Goal: Task Accomplishment & Management: Manage account settings

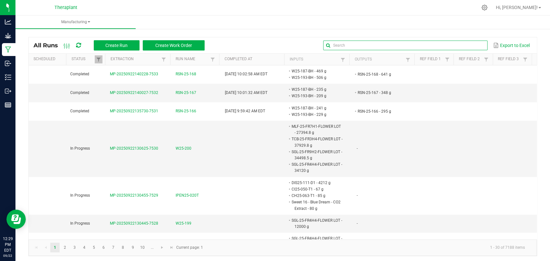
click at [466, 44] on input "text" at bounding box center [405, 46] width 164 height 10
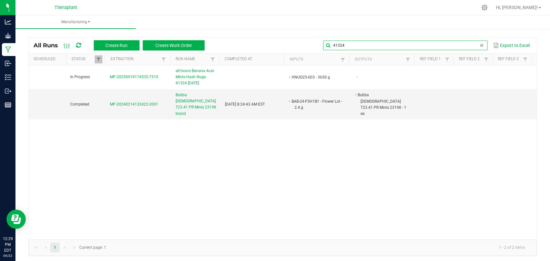
type input "41324"
click at [186, 73] on span "all:hours Banana Acai Mints Hash Nugs 41324 [DATE]" at bounding box center [197, 77] width 42 height 19
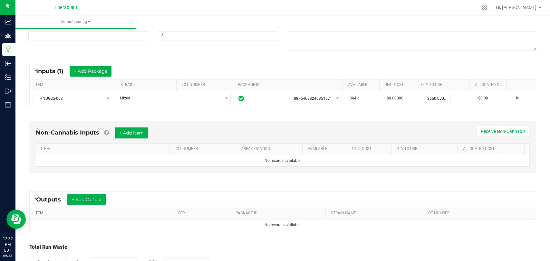
scroll to position [135, 0]
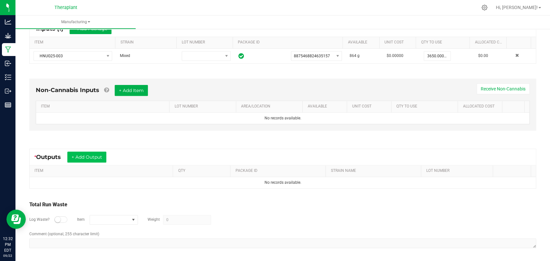
click at [89, 149] on div "* Outputs + Add Output" at bounding box center [283, 157] width 506 height 16
click at [91, 152] on button "+ Add Output" at bounding box center [86, 157] width 39 height 11
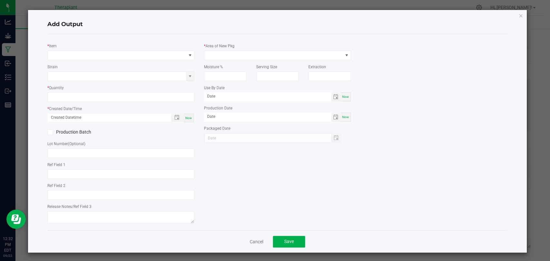
type input "AIR - for Hash Nugs"
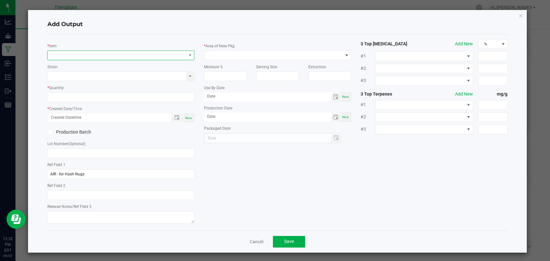
click at [104, 53] on span "NO DATA FOUND" at bounding box center [117, 55] width 138 height 9
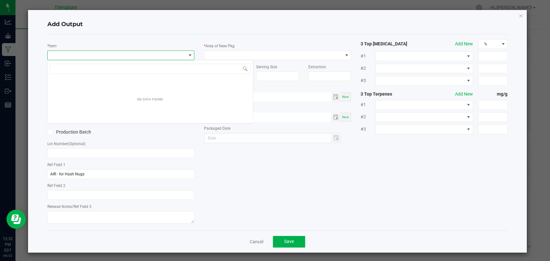
scroll to position [9, 145]
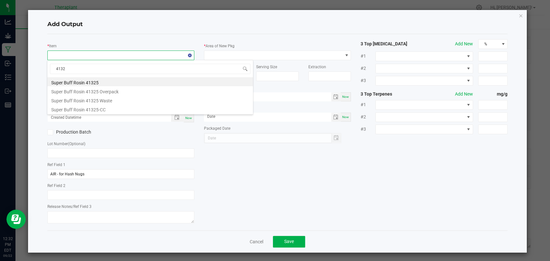
type input "41324"
click at [100, 81] on li "all:hours Banana Acai Mints Hash Nugs 41324" at bounding box center [150, 81] width 206 height 9
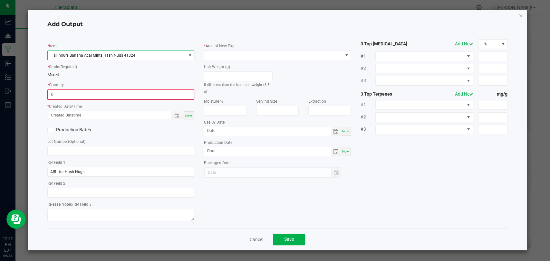
click at [95, 94] on input "0" at bounding box center [121, 94] width 146 height 9
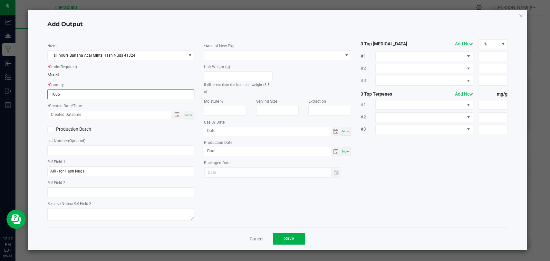
type input "1005 ea"
click at [192, 116] on span "Now" at bounding box center [188, 115] width 7 height 4
type input "[DATE] 12:32 PM"
type input "[DATE]"
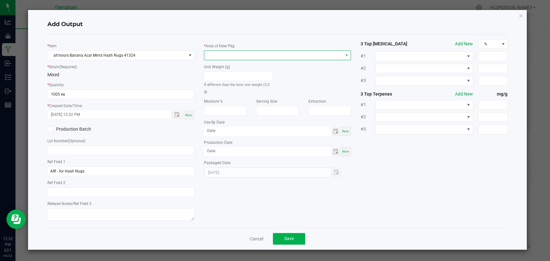
click at [220, 55] on span at bounding box center [273, 55] width 138 height 9
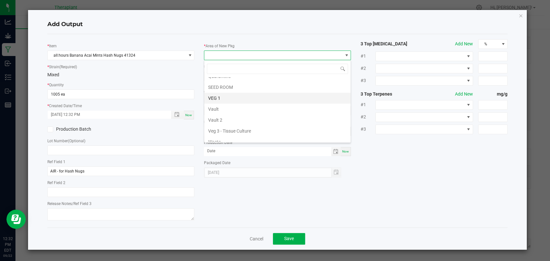
scroll to position [121, 0]
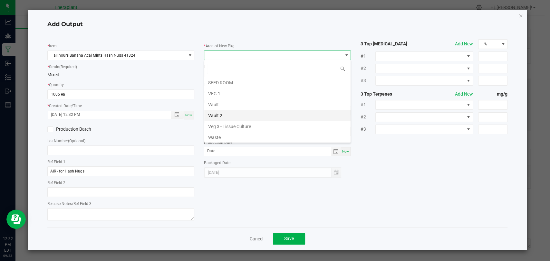
click at [223, 113] on li "Vault 2" at bounding box center [277, 115] width 146 height 11
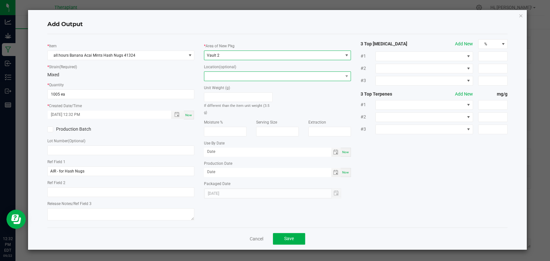
click at [233, 72] on span at bounding box center [273, 76] width 138 height 9
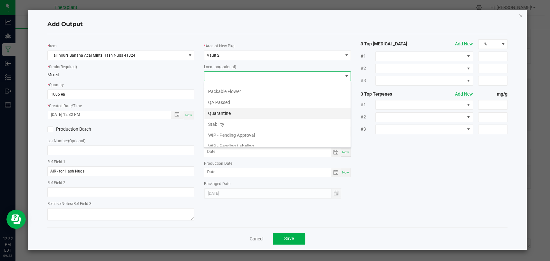
scroll to position [34, 0]
click at [237, 118] on li "WIP - Pending Approval" at bounding box center [277, 119] width 146 height 11
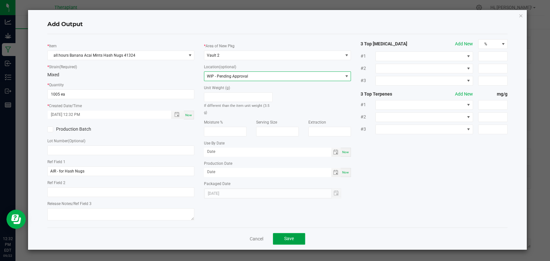
click at [287, 238] on span "Save" at bounding box center [289, 238] width 10 height 5
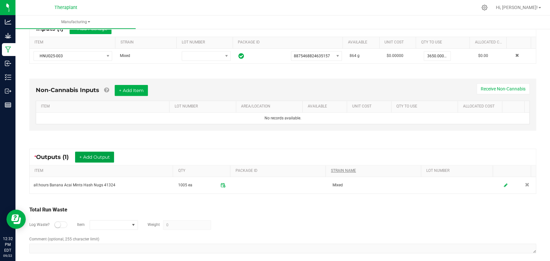
scroll to position [0, 0]
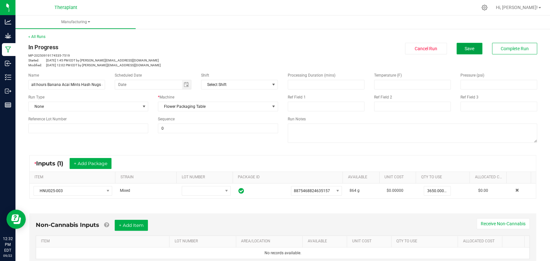
click at [457, 50] on button "Save" at bounding box center [470, 49] width 26 height 12
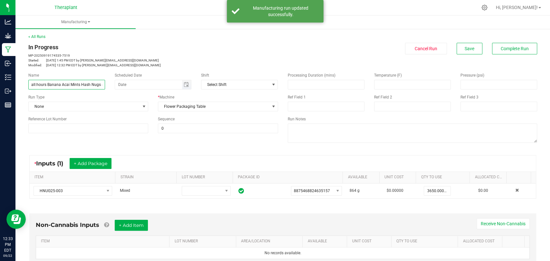
scroll to position [0, 29]
drag, startPoint x: 31, startPoint y: 84, endPoint x: 126, endPoint y: 85, distance: 95.7
click at [126, 85] on div "Name all:hours Banana Acai Mints Hash Nugs 41324 [DATE] Scheduled Date Shift Se…" at bounding box center [153, 81] width 259 height 17
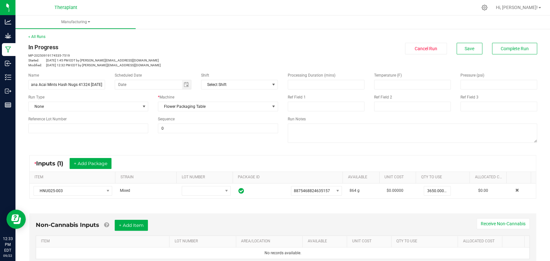
click at [144, 73] on div "Scheduled Date" at bounding box center [153, 76] width 77 height 6
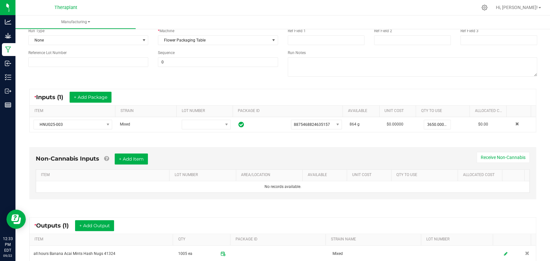
scroll to position [107, 0]
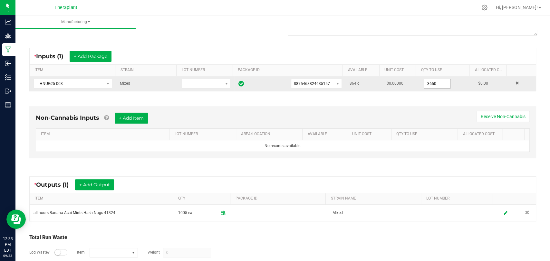
click at [426, 86] on input "3650" at bounding box center [437, 83] width 26 height 9
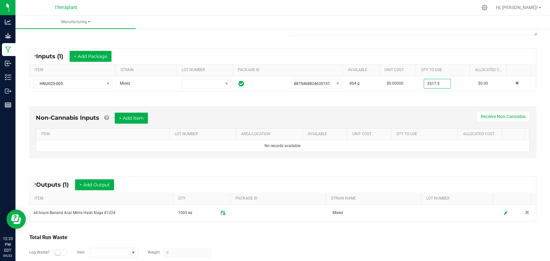
type input "3517.5000 g"
click at [427, 98] on div "Non-Cannabis Inputs + Add Item Receive Non-Cannabis ITEM LOT NUMBER AREA/LOCATI…" at bounding box center [283, 133] width 519 height 73
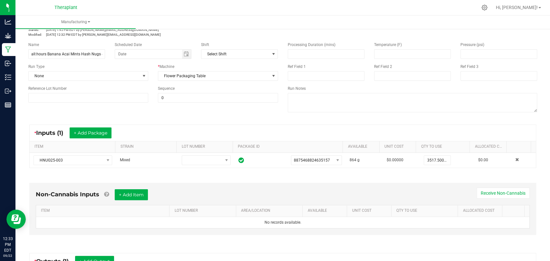
scroll to position [0, 0]
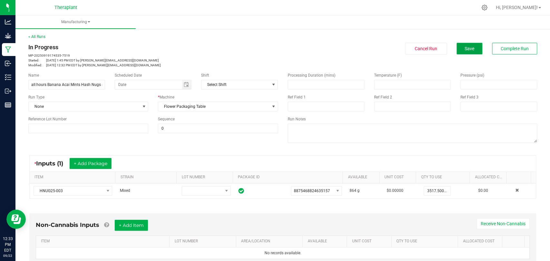
click at [457, 45] on button "Save" at bounding box center [470, 49] width 26 height 12
click at [522, 49] on span "Complete Run" at bounding box center [515, 48] width 28 height 5
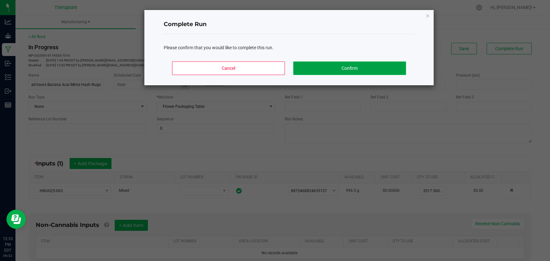
click at [357, 67] on button "Confirm" at bounding box center [349, 69] width 113 height 14
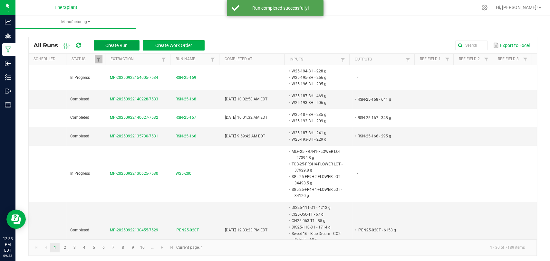
click at [114, 43] on span "Create Run" at bounding box center [116, 45] width 22 height 5
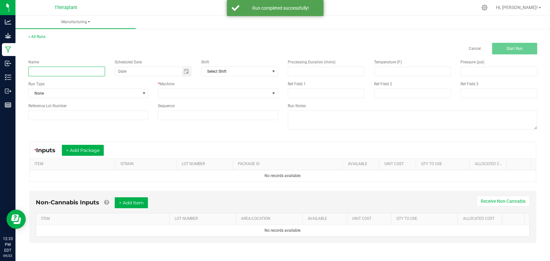
click at [87, 73] on input at bounding box center [66, 72] width 77 height 10
paste input "all:hours Banana Acai Mints Hash Nugs 41324 [DATE]"
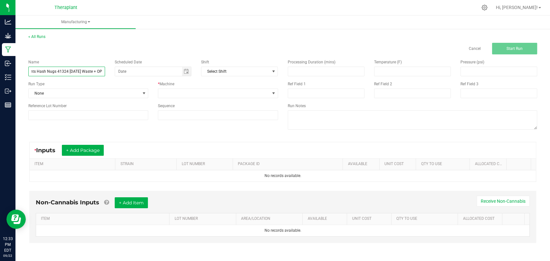
scroll to position [0, 50]
type input "all:hours Banana Acai Mints Hash Nugs 41324 [DATE] Waste + OP"
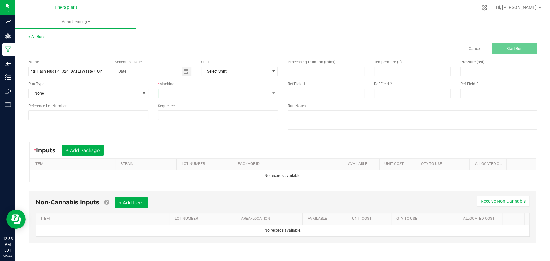
click at [193, 93] on span at bounding box center [213, 93] width 111 height 9
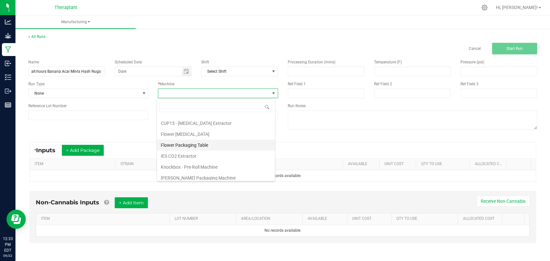
scroll to position [34, 0]
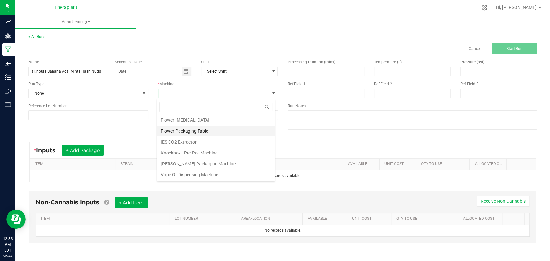
click at [186, 133] on li "Flower Packaging Table" at bounding box center [216, 131] width 118 height 11
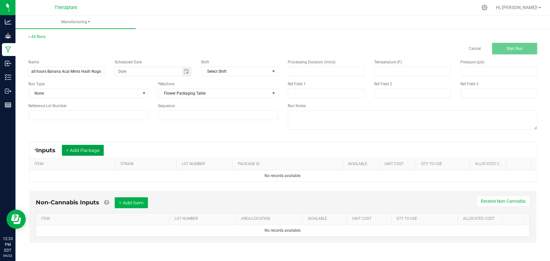
click at [98, 155] on button "+ Add Package" at bounding box center [83, 150] width 42 height 11
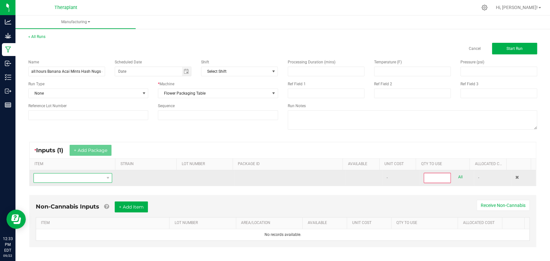
click at [88, 173] on span "NO DATA FOUND" at bounding box center [73, 178] width 79 height 10
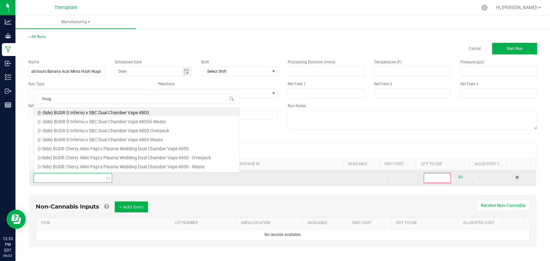
scroll to position [9, 76]
type input "hnug25-003"
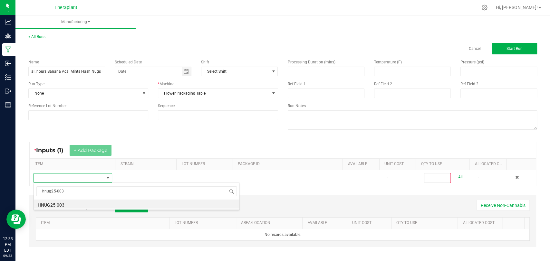
click at [62, 213] on div "Non-Cannabis Inputs + Add Item Receive Non-Cannabis" at bounding box center [283, 210] width 494 height 16
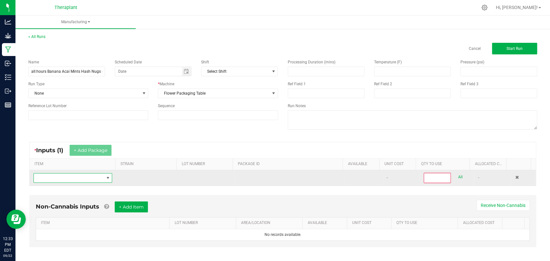
click at [76, 179] on span "NO DATA FOUND" at bounding box center [69, 178] width 70 height 9
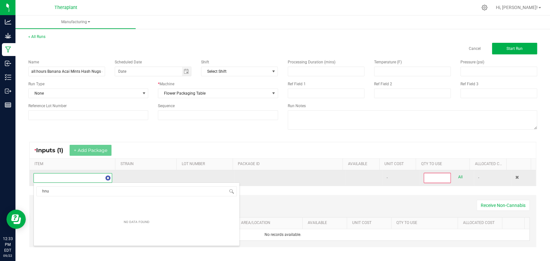
type input "hnug"
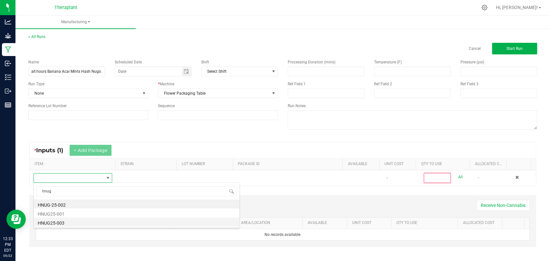
click at [63, 221] on li "HNUG25-003" at bounding box center [137, 222] width 206 height 9
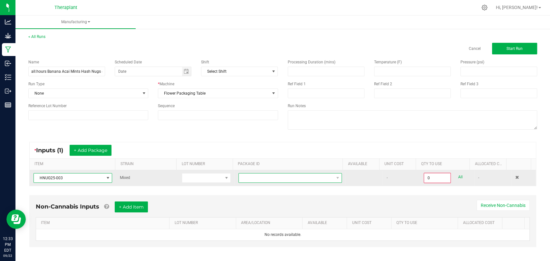
click at [245, 179] on span at bounding box center [286, 178] width 95 height 9
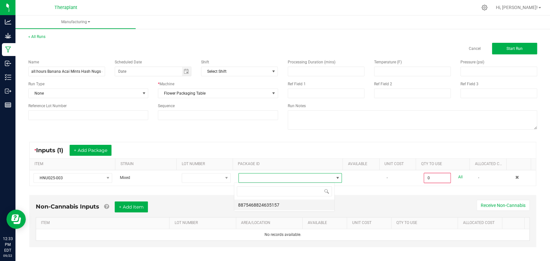
scroll to position [9, 101]
click at [254, 202] on li "8875468824635157" at bounding box center [284, 205] width 100 height 11
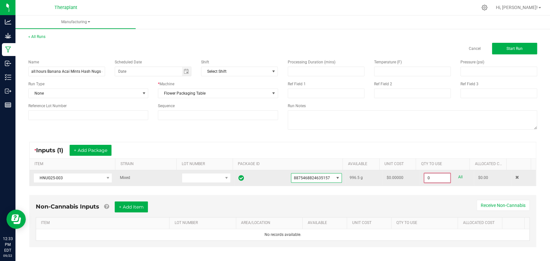
click at [425, 176] on input "0" at bounding box center [438, 178] width 26 height 9
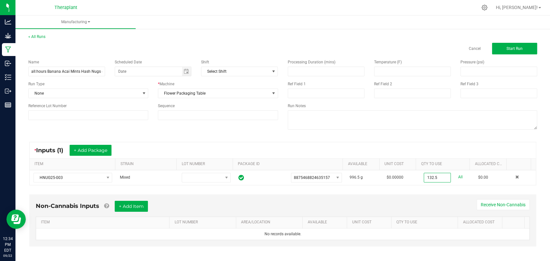
type input "132.5000 g"
click at [425, 190] on div "* Inputs (1) + Add Package ITEM STRAIN LOT NUMBER PACKAGE ID AVAILABLE Unit Cos…" at bounding box center [283, 163] width 519 height 55
click at [499, 52] on button "Start Run" at bounding box center [514, 49] width 45 height 12
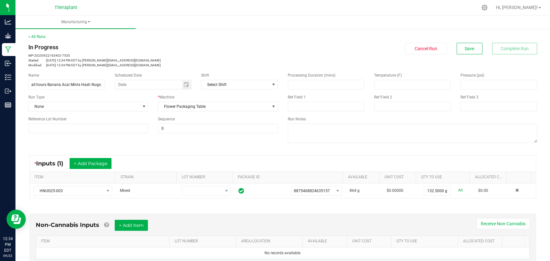
scroll to position [135, 0]
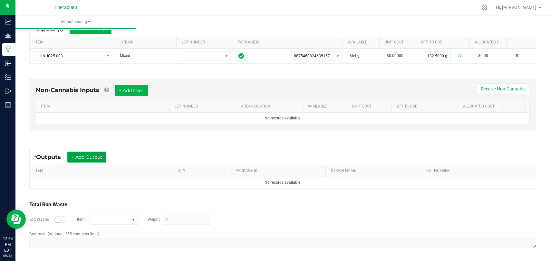
click at [94, 161] on button "+ Add Output" at bounding box center [86, 157] width 39 height 11
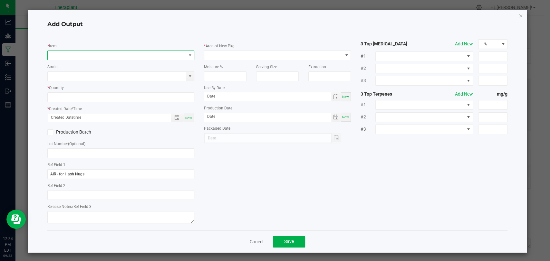
click at [102, 56] on span "NO DATA FOUND" at bounding box center [117, 55] width 138 height 9
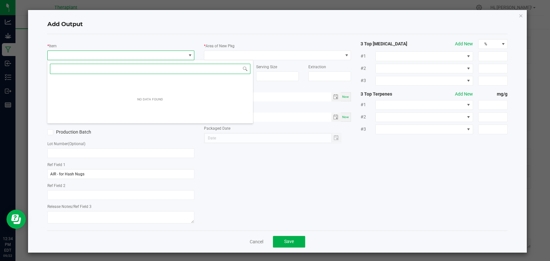
scroll to position [9, 145]
type input "41324"
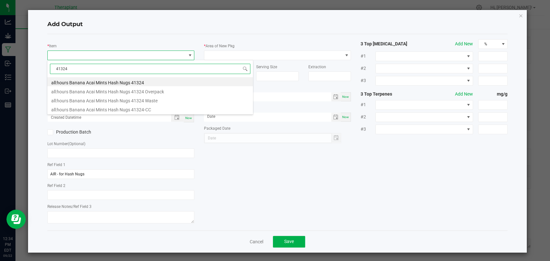
click at [114, 99] on li "all:hours Banana Acai Mints Hash Nugs 41324 Waste" at bounding box center [150, 99] width 206 height 9
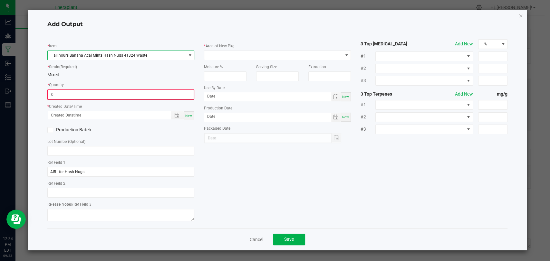
click at [97, 96] on input "0" at bounding box center [121, 94] width 146 height 9
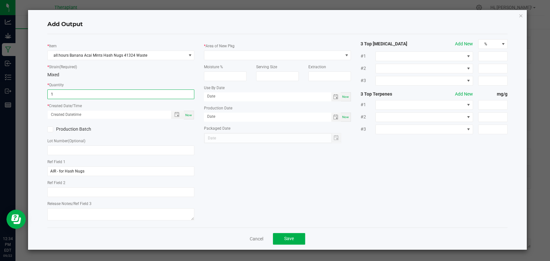
type input "1.0000 g"
click at [192, 114] on div "Now" at bounding box center [189, 115] width 10 height 9
type input "[DATE] 12:34 PM"
type input "[DATE]"
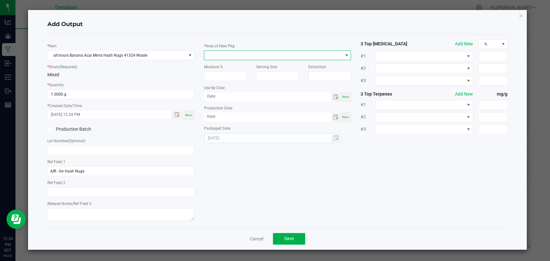
click at [218, 59] on span at bounding box center [273, 55] width 138 height 9
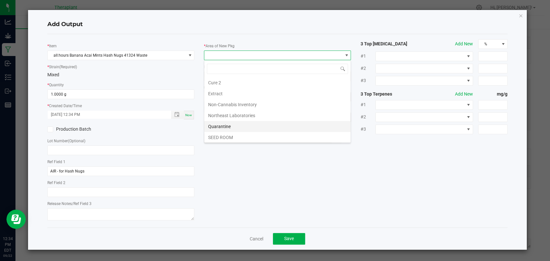
scroll to position [121, 0]
click at [217, 112] on li "Vault 2" at bounding box center [277, 115] width 146 height 11
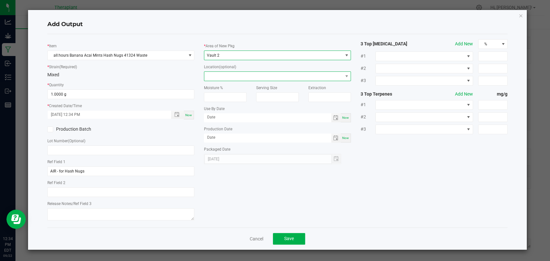
click at [221, 79] on span at bounding box center [273, 76] width 138 height 9
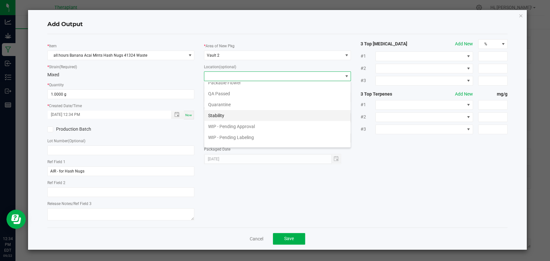
scroll to position [34, 0]
click at [228, 140] on li "Waste Cabinet" at bounding box center [277, 141] width 146 height 11
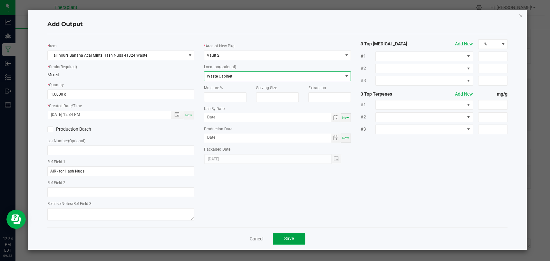
click at [288, 235] on button "Save" at bounding box center [289, 239] width 32 height 12
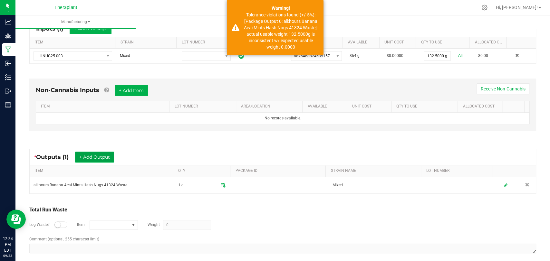
click at [104, 159] on button "+ Add Output" at bounding box center [94, 157] width 39 height 11
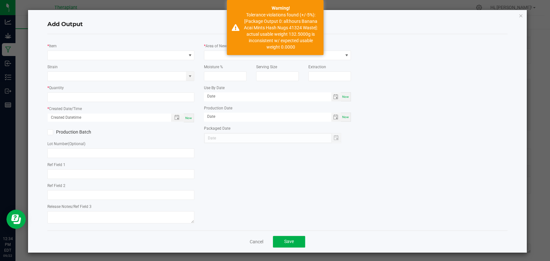
type input "AIR - for Hash Nugs"
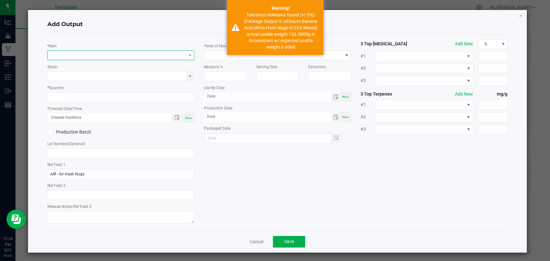
click at [101, 53] on span "NO DATA FOUND" at bounding box center [117, 55] width 138 height 9
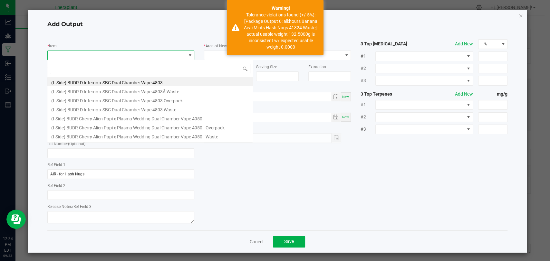
scroll to position [9, 145]
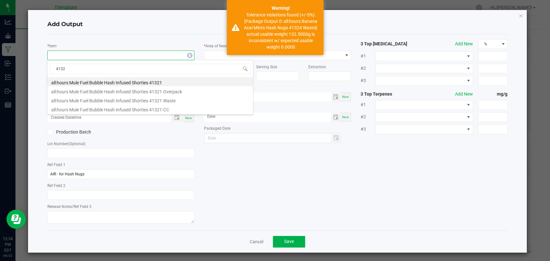
type input "41324"
click at [107, 91] on li "all:hours Banana Acai Mints Hash Nugs 41324 Overpack" at bounding box center [150, 90] width 206 height 9
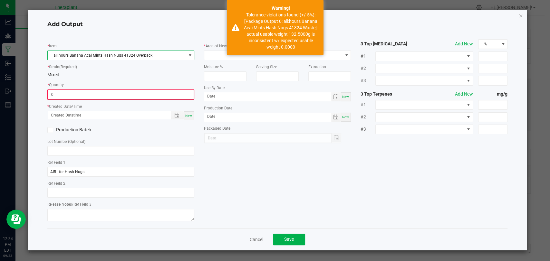
click at [103, 96] on input "0" at bounding box center [121, 94] width 146 height 9
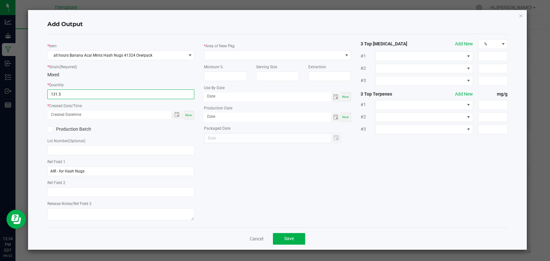
type input "131.5000 g"
click at [192, 116] on div "Now" at bounding box center [189, 115] width 10 height 9
type input "[DATE] 12:34 PM"
type input "[DATE]"
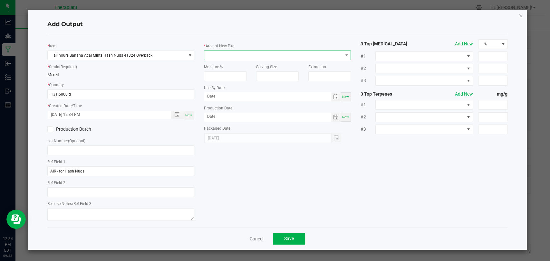
click at [219, 54] on span at bounding box center [273, 55] width 138 height 9
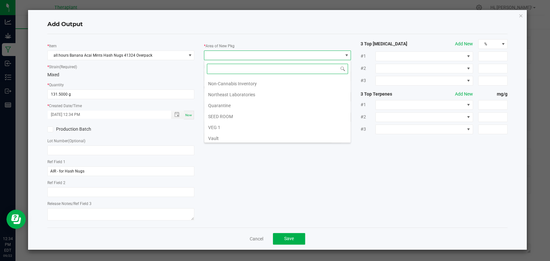
scroll to position [121, 0]
click at [222, 140] on li "Waste" at bounding box center [277, 137] width 146 height 11
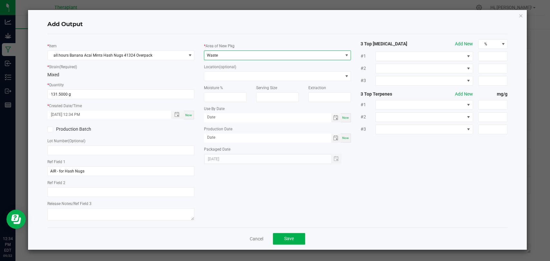
click at [220, 70] on div "Location (optional)" at bounding box center [277, 72] width 147 height 18
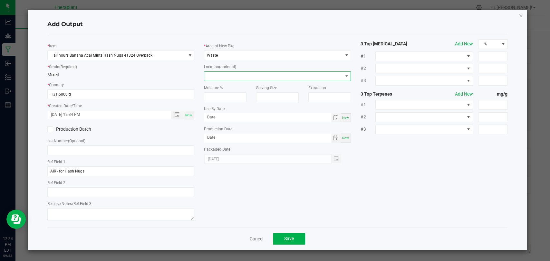
click at [221, 73] on span at bounding box center [273, 76] width 138 height 9
click at [217, 98] on li "Overpack" at bounding box center [277, 98] width 146 height 11
click at [292, 233] on button "Save" at bounding box center [289, 239] width 32 height 12
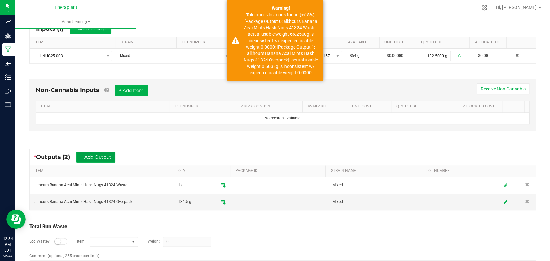
scroll to position [0, 0]
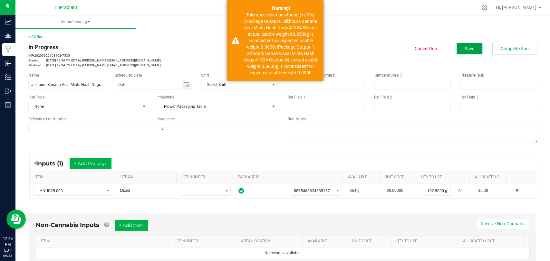
click at [457, 47] on button "Save" at bounding box center [470, 49] width 26 height 12
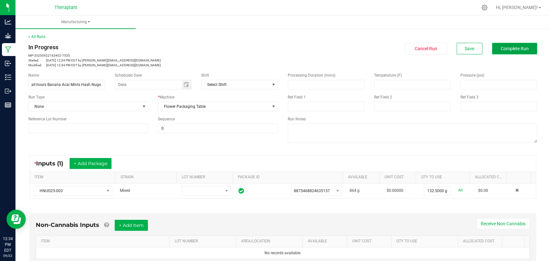
click at [492, 48] on button "Complete Run" at bounding box center [514, 49] width 45 height 12
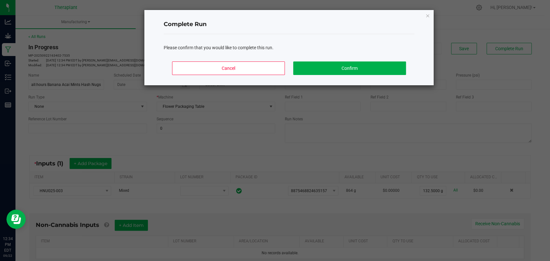
click at [399, 59] on div "Cancel Confirm" at bounding box center [289, 70] width 251 height 29
click at [393, 64] on button "Confirm" at bounding box center [349, 69] width 113 height 14
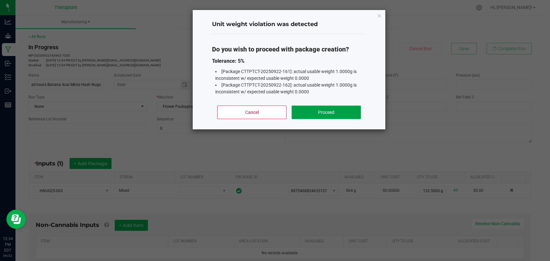
click at [308, 109] on button "Proceed" at bounding box center [326, 113] width 69 height 14
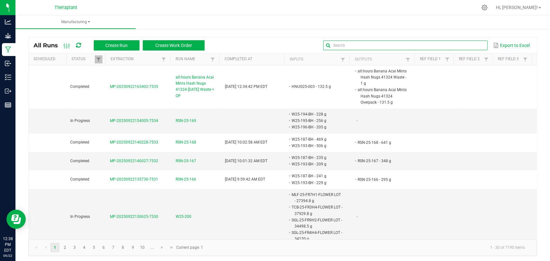
click at [468, 47] on input "text" at bounding box center [405, 46] width 164 height 10
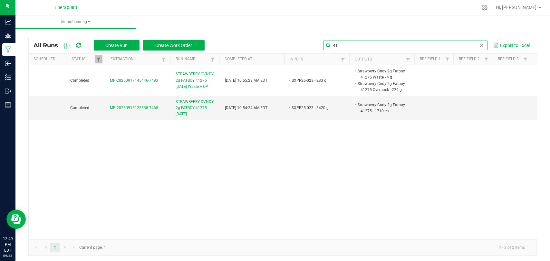
type input "4"
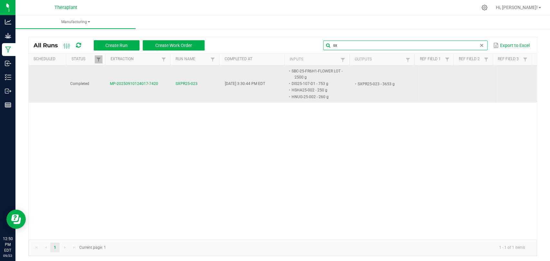
type input "s"
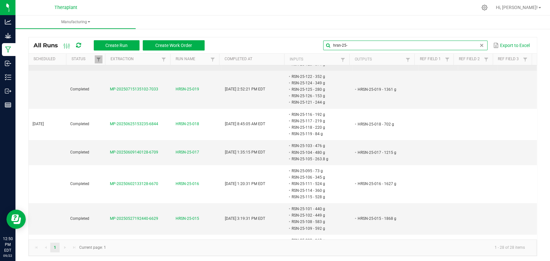
scroll to position [358, 0]
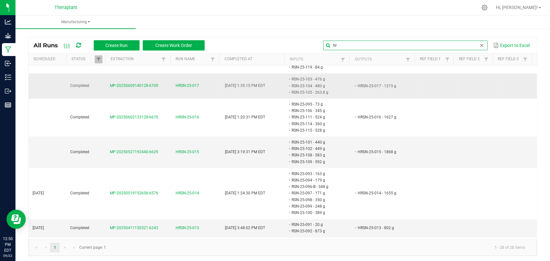
type input "h"
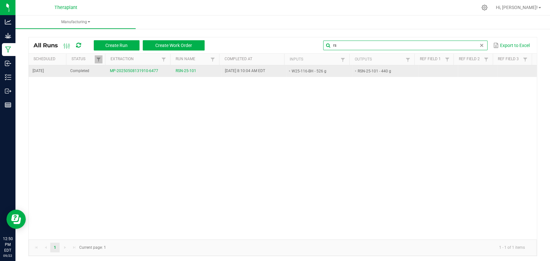
type input "r"
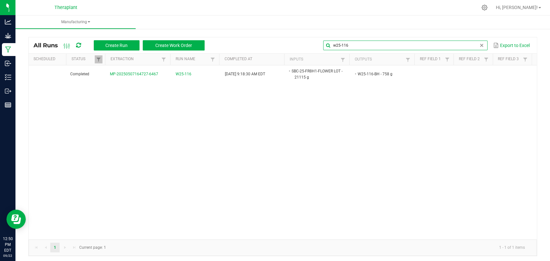
type input "w25-116"
click at [347, 58] on span at bounding box center [348, 110] width 2 height 112
click at [344, 58] on th "Inputs" at bounding box center [316, 60] width 65 height 12
click at [340, 58] on span at bounding box center [342, 59] width 5 height 5
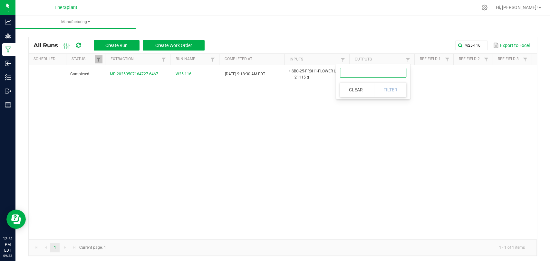
click at [348, 75] on input "text" at bounding box center [373, 73] width 66 height 10
type input "w25-116"
click at [391, 94] on button "Filter" at bounding box center [390, 90] width 32 height 14
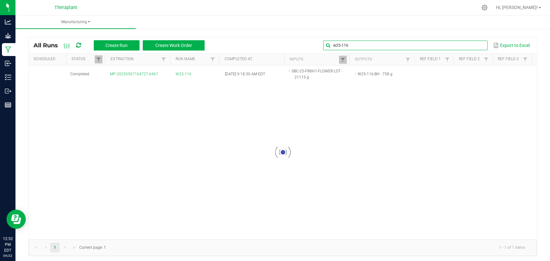
click at [471, 44] on input "w25-116" at bounding box center [405, 46] width 164 height 10
click at [471, 44] on input "16" at bounding box center [405, 46] width 164 height 10
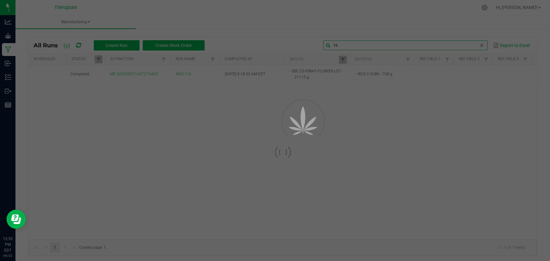
type input "1"
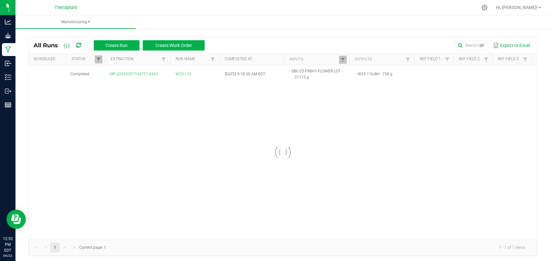
click at [430, 156] on div at bounding box center [283, 152] width 508 height 174
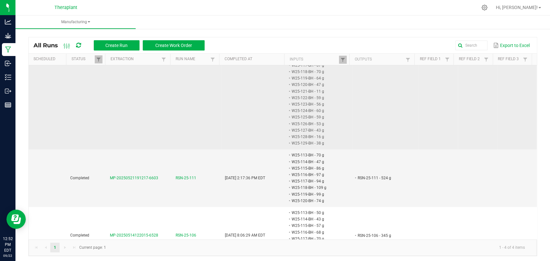
scroll to position [137, 0]
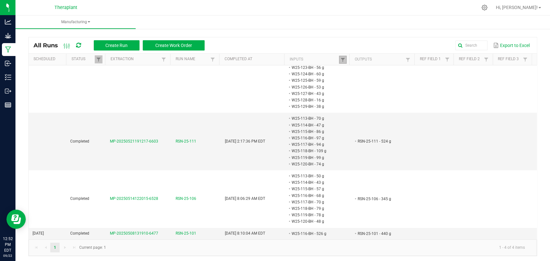
click at [339, 56] on link at bounding box center [343, 60] width 8 height 8
click at [366, 73] on input "w25-116" at bounding box center [373, 73] width 66 height 10
type input "w"
click at [348, 71] on input "rsn25-101" at bounding box center [373, 73] width 66 height 10
type input "rsn-25-101"
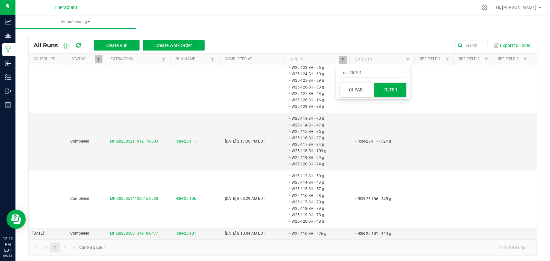
click at [391, 90] on button "Filter" at bounding box center [390, 90] width 32 height 14
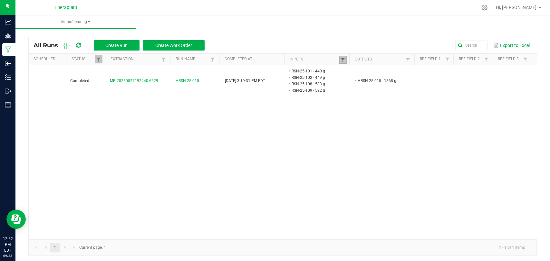
click at [340, 59] on span at bounding box center [342, 59] width 5 height 5
click at [353, 86] on button "Clear" at bounding box center [356, 90] width 32 height 14
click at [460, 47] on input "text" at bounding box center [405, 46] width 164 height 10
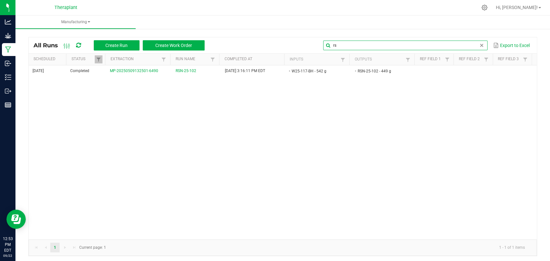
type input "r"
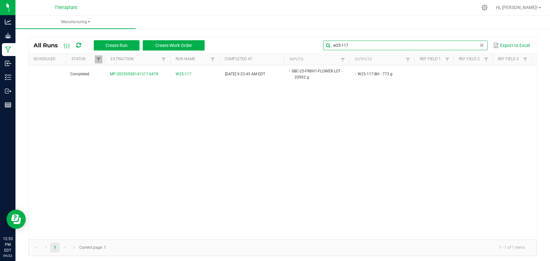
type input "w25-117"
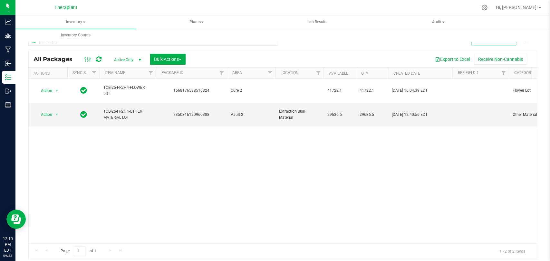
click at [333, 54] on div "Export to Excel Receive Non-Cannabis" at bounding box center [361, 59] width 342 height 11
click at [273, 43] on icon at bounding box center [272, 40] width 5 height 8
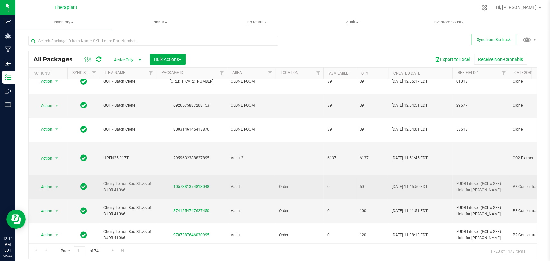
scroll to position [107, 0]
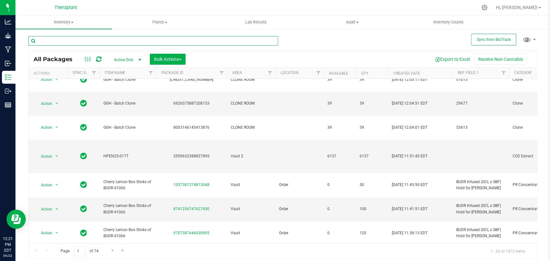
click at [157, 40] on input "text" at bounding box center [153, 41] width 250 height 10
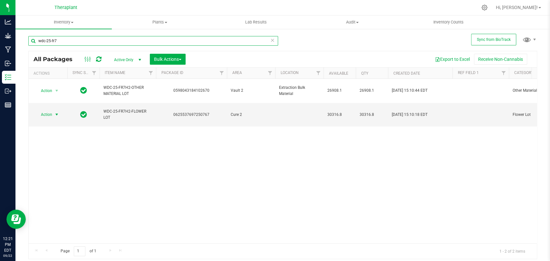
type input "wdc-25-fr7"
click at [54, 110] on span "select" at bounding box center [57, 114] width 8 height 9
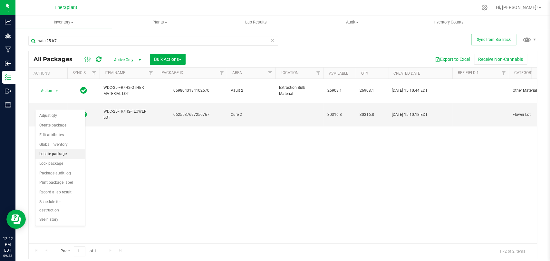
click at [50, 151] on li "Locate package" at bounding box center [60, 155] width 50 height 10
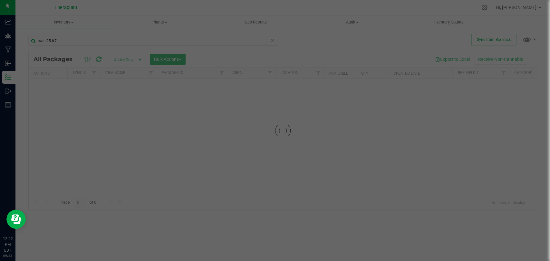
click at [227, 113] on div at bounding box center [275, 130] width 550 height 261
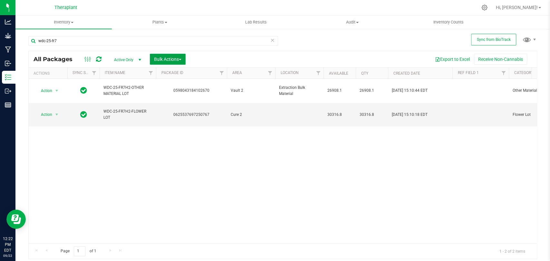
click at [166, 59] on span "Bulk Actions" at bounding box center [167, 59] width 27 height 5
click at [170, 111] on span "Locate packages" at bounding box center [170, 109] width 33 height 5
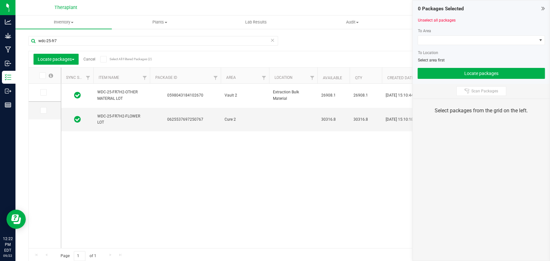
click at [43, 111] on icon at bounding box center [43, 111] width 4 height 0
click at [0, 0] on input "checkbox" at bounding box center [0, 0] width 0 height 0
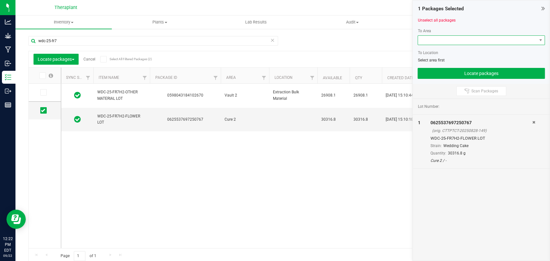
click at [430, 42] on span at bounding box center [477, 40] width 119 height 9
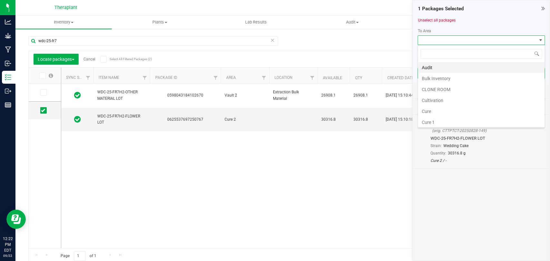
scroll to position [121, 0]
click at [434, 91] on li "Vault 2" at bounding box center [481, 89] width 127 height 11
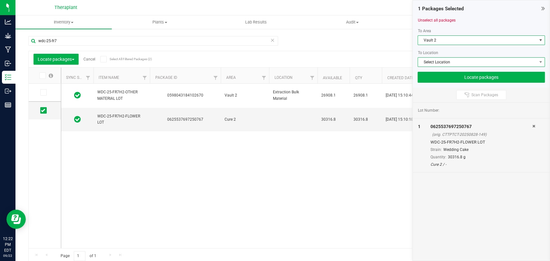
click at [439, 62] on span "Select Location" at bounding box center [477, 62] width 119 height 9
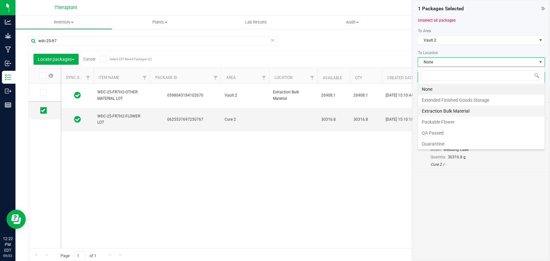
scroll to position [36, 0]
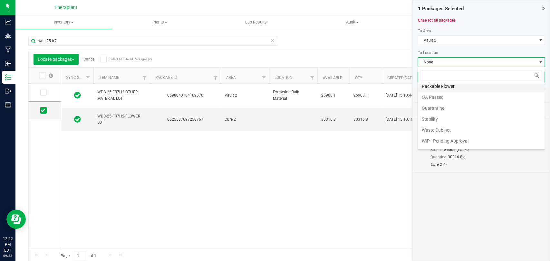
click at [450, 88] on li "Packable Flower" at bounding box center [481, 86] width 127 height 11
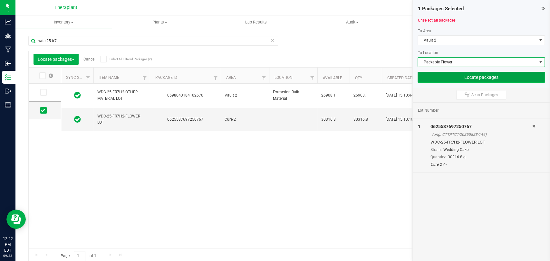
click at [464, 80] on button "Locate packages" at bounding box center [481, 77] width 127 height 11
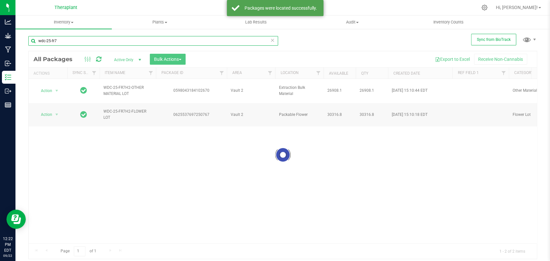
click at [81, 41] on input "wdc-25-fr7" at bounding box center [153, 41] width 250 height 10
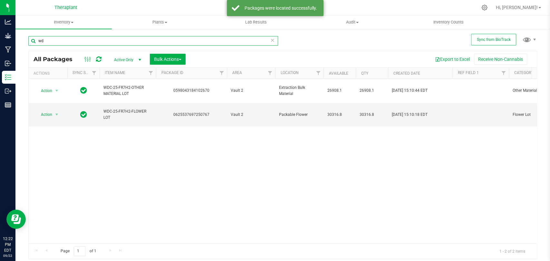
type input "w"
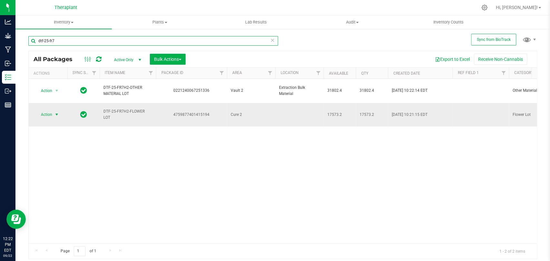
type input "dtf-25-fr7"
click at [44, 110] on span "Action" at bounding box center [43, 114] width 17 height 9
click at [178, 61] on span "Bulk Actions" at bounding box center [167, 59] width 27 height 5
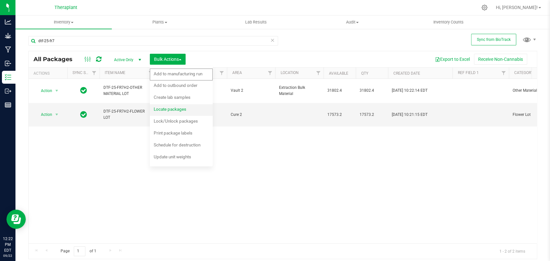
click at [173, 108] on span "Locate packages" at bounding box center [170, 109] width 33 height 5
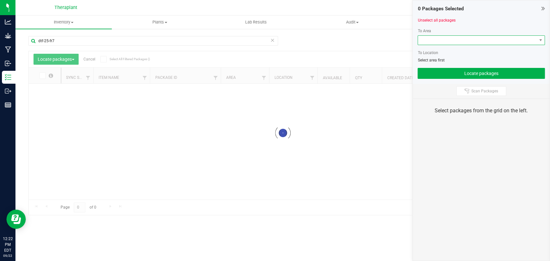
click at [452, 39] on span at bounding box center [477, 40] width 119 height 9
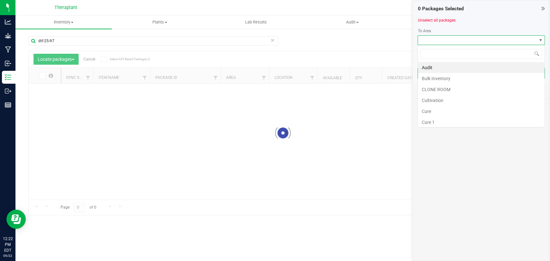
scroll to position [9, 127]
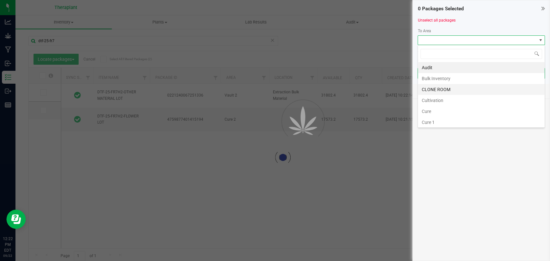
scroll to position [121, 0]
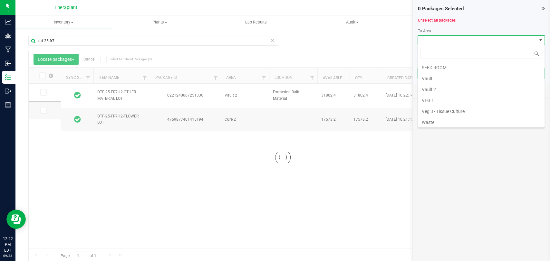
click at [438, 88] on li "Vault 2" at bounding box center [481, 89] width 127 height 11
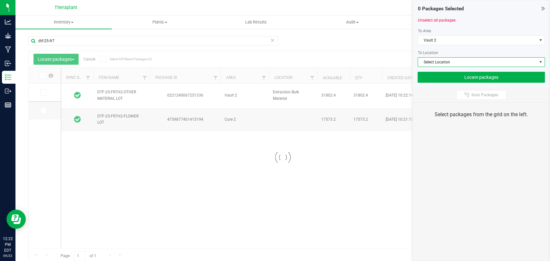
click at [435, 62] on span "Select Location" at bounding box center [477, 62] width 119 height 9
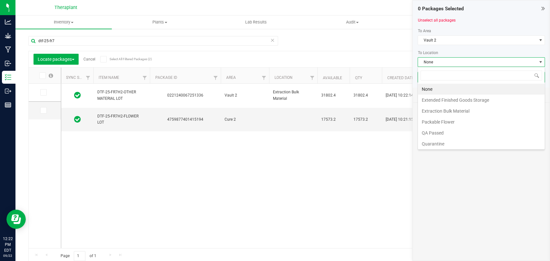
scroll to position [9, 127]
click at [439, 120] on li "Packable Flower" at bounding box center [481, 122] width 127 height 11
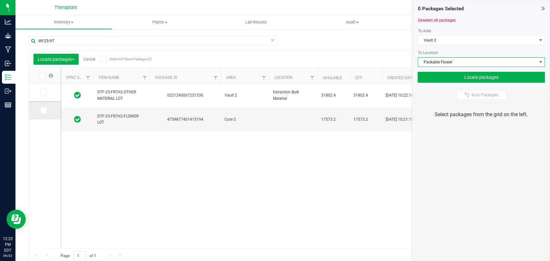
click at [46, 111] on span at bounding box center [43, 110] width 6 height 6
click at [0, 0] on input "checkbox" at bounding box center [0, 0] width 0 height 0
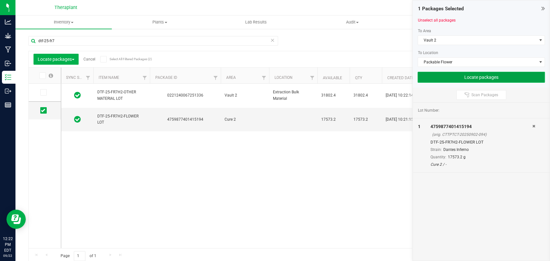
click at [437, 73] on button "Locate packages" at bounding box center [481, 77] width 127 height 11
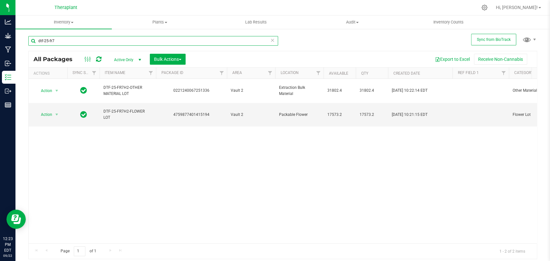
click at [115, 42] on input "dtf-25-fr7" at bounding box center [153, 41] width 250 height 10
type input "d"
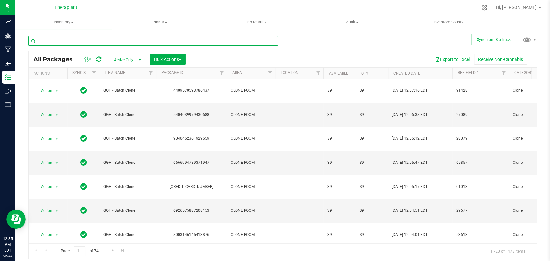
click at [99, 42] on input "text" at bounding box center [153, 41] width 250 height 10
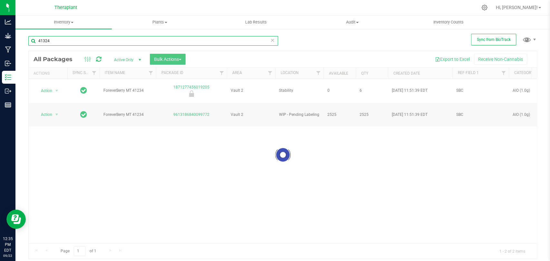
type input "41324"
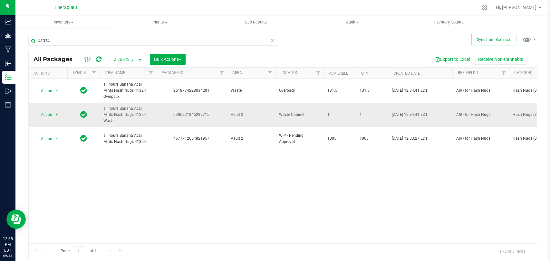
click at [55, 112] on span "select" at bounding box center [56, 114] width 5 height 5
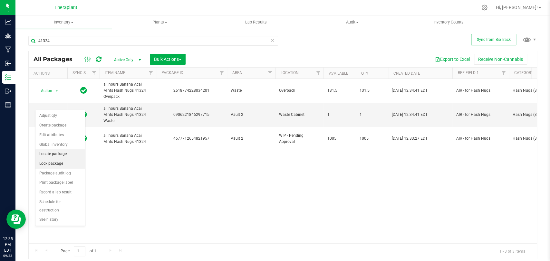
click at [55, 159] on li "Lock package" at bounding box center [60, 164] width 50 height 10
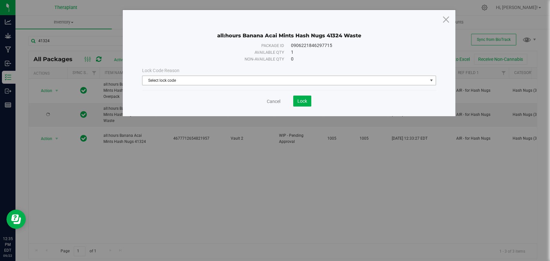
click at [201, 82] on span "Select lock code" at bounding box center [284, 80] width 285 height 9
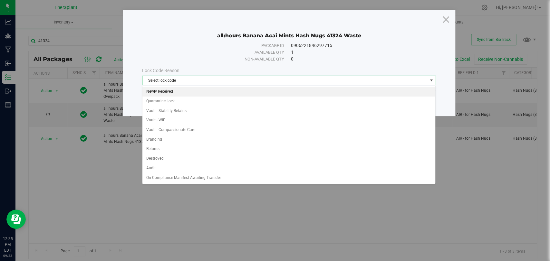
click at [164, 92] on li "Newly Received" at bounding box center [288, 92] width 293 height 10
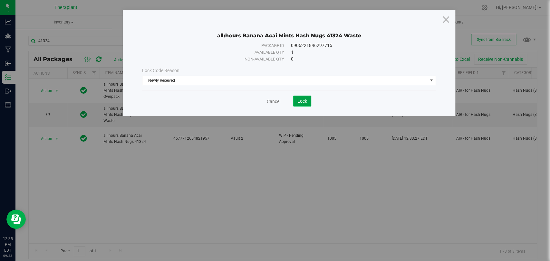
click at [306, 98] on button "Lock" at bounding box center [302, 101] width 18 height 11
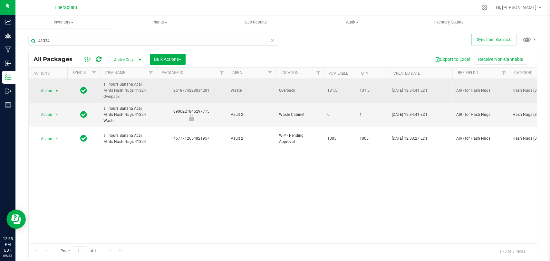
click at [54, 88] on span "select" at bounding box center [56, 90] width 5 height 5
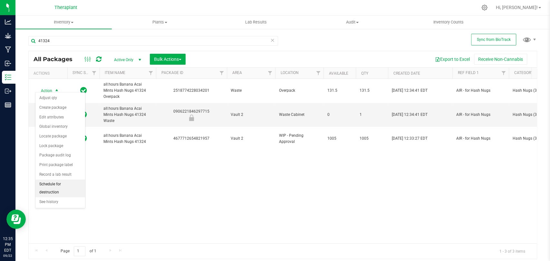
click at [56, 183] on li "Schedule for destruction" at bounding box center [60, 189] width 50 height 18
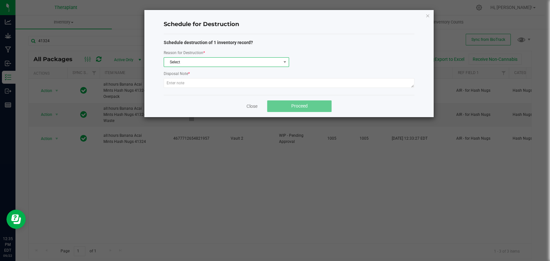
click at [181, 63] on span "Select" at bounding box center [222, 62] width 117 height 9
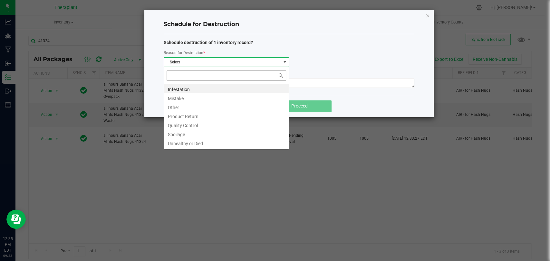
scroll to position [9, 125]
click at [174, 107] on li "Other" at bounding box center [226, 106] width 125 height 9
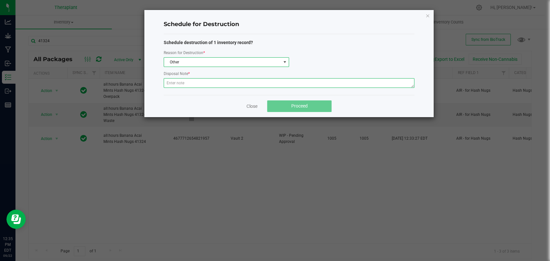
click at [179, 83] on textarea at bounding box center [289, 83] width 251 height 10
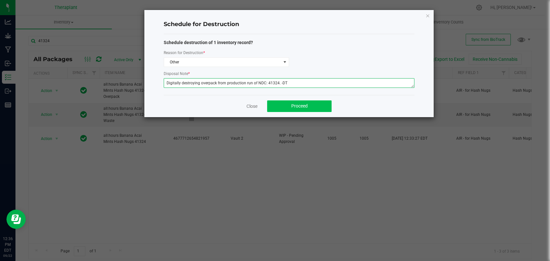
type textarea "Digitally destroying overpack from production run of NDC: 41324. -DT"
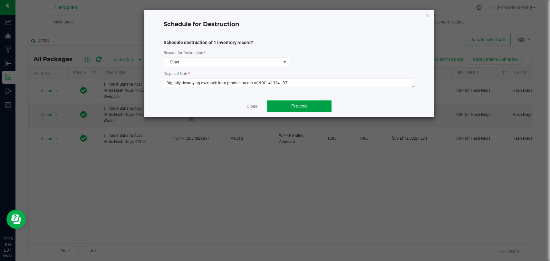
click at [278, 106] on button "Proceed" at bounding box center [299, 107] width 64 height 12
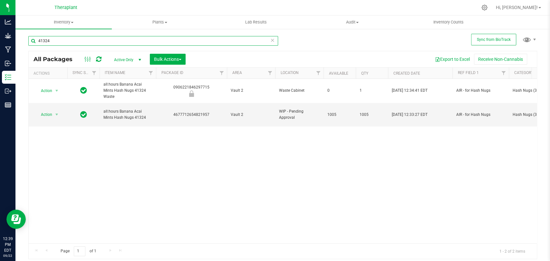
click at [113, 39] on input "41324" at bounding box center [153, 41] width 250 height 10
type input "41275"
